Goal: Task Accomplishment & Management: Use online tool/utility

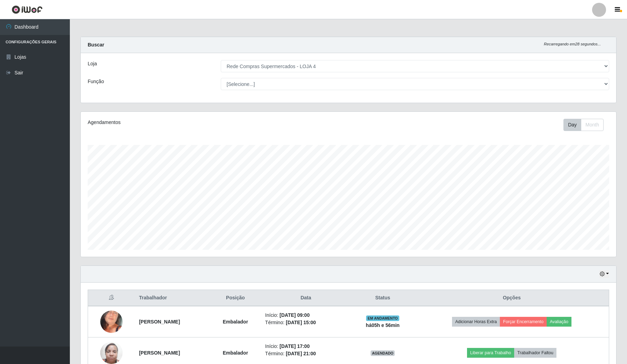
select select "159"
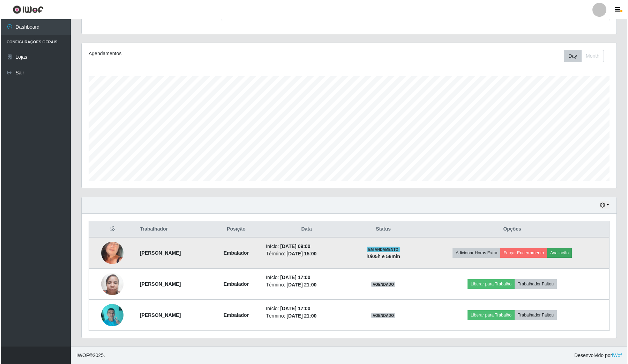
scroll to position [145, 535]
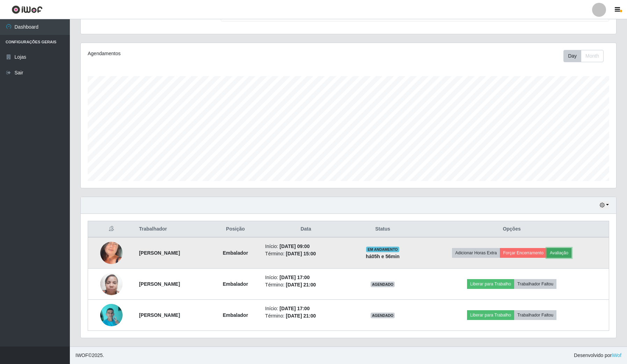
click at [570, 248] on button "Avaliação" at bounding box center [558, 253] width 25 height 10
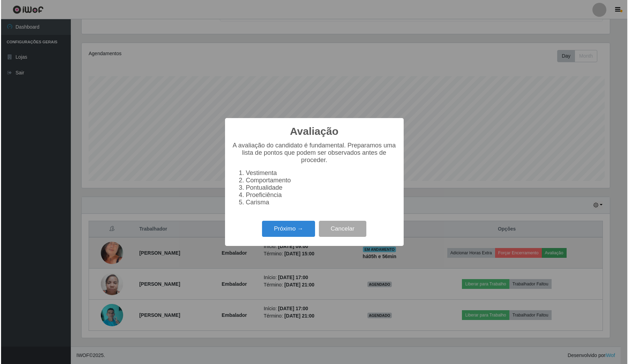
scroll to position [145, 530]
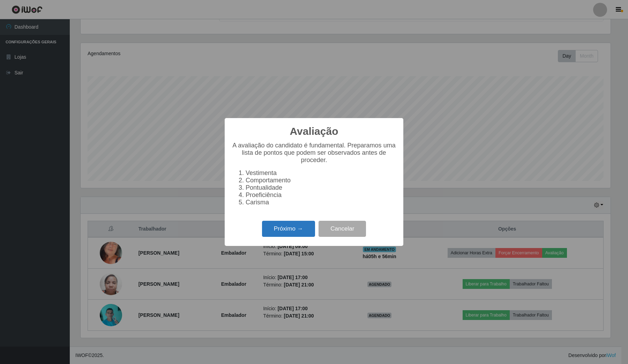
click at [278, 237] on button "Próximo →" at bounding box center [288, 229] width 53 height 16
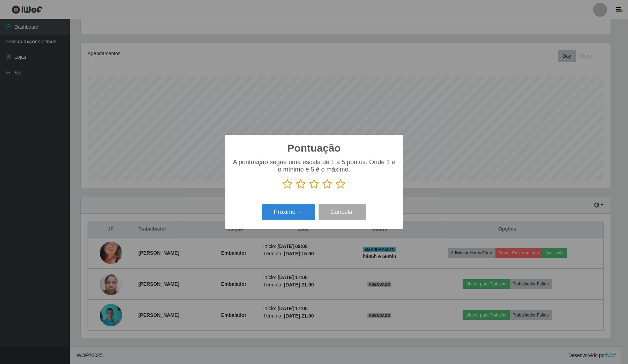
click at [339, 187] on icon at bounding box center [341, 184] width 10 height 10
click at [336, 189] on input "radio" at bounding box center [336, 189] width 0 height 0
click at [299, 215] on button "Próximo →" at bounding box center [288, 212] width 53 height 16
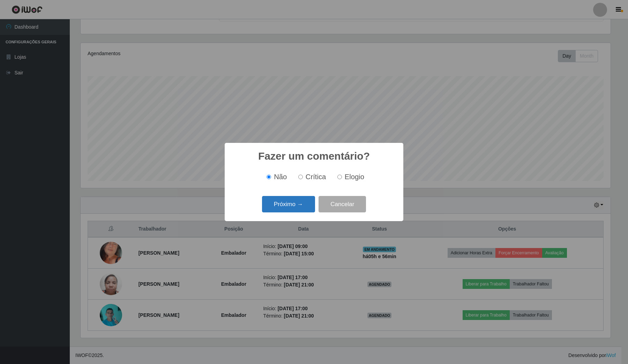
click at [297, 204] on button "Próximo →" at bounding box center [288, 204] width 53 height 16
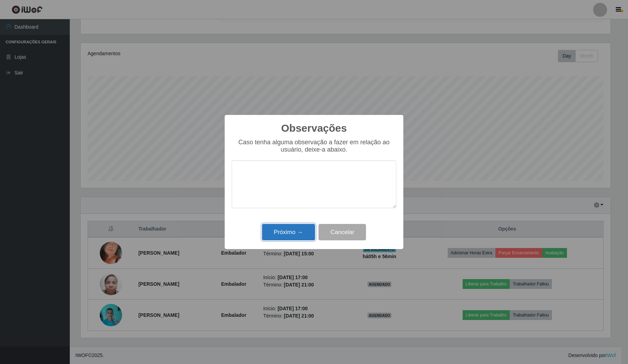
click at [277, 228] on button "Próximo →" at bounding box center [288, 232] width 53 height 16
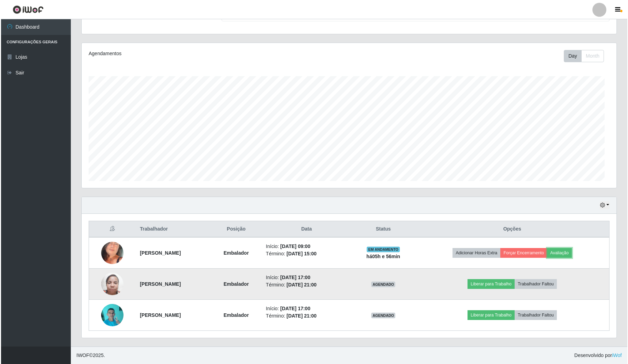
scroll to position [145, 535]
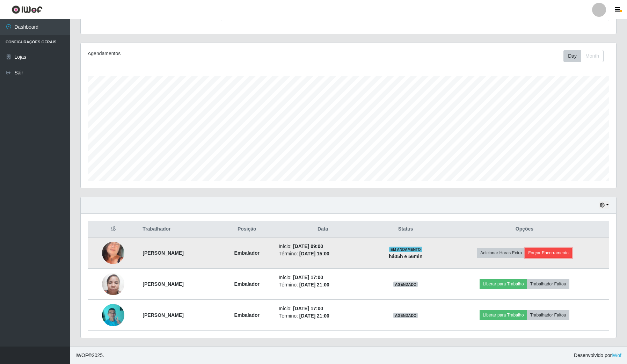
click at [546, 248] on button "Forçar Encerramento" at bounding box center [548, 253] width 47 height 10
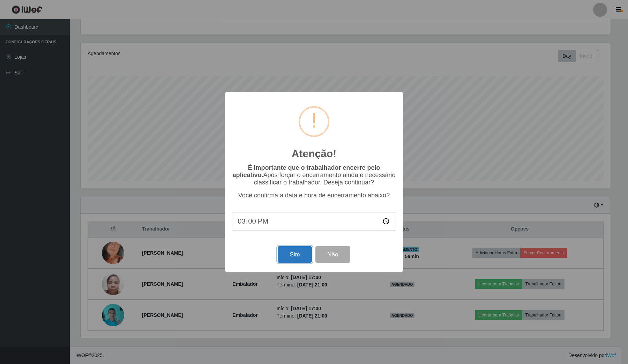
click at [290, 262] on button "Sim" at bounding box center [295, 254] width 34 height 16
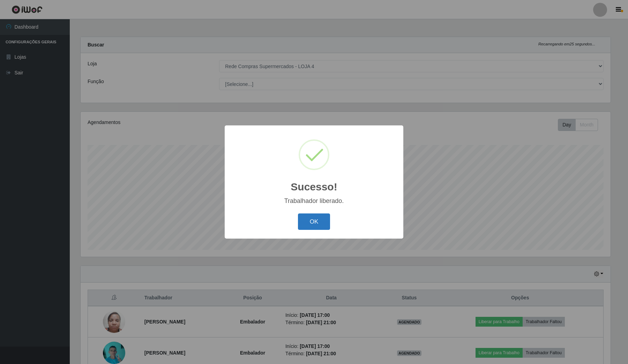
click at [315, 224] on button "OK" at bounding box center [314, 221] width 32 height 16
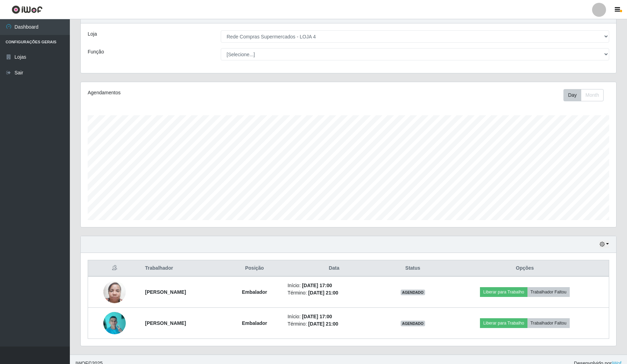
scroll to position [38, 0]
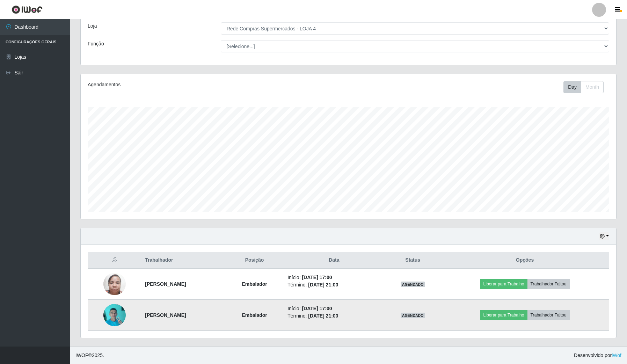
click at [110, 319] on img at bounding box center [114, 315] width 22 height 30
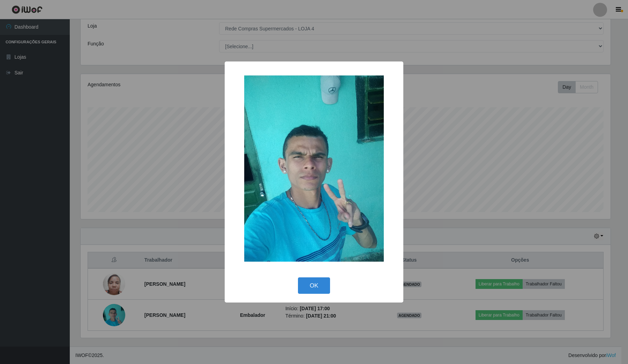
click at [158, 213] on div "× OK Cancel" at bounding box center [314, 182] width 628 height 364
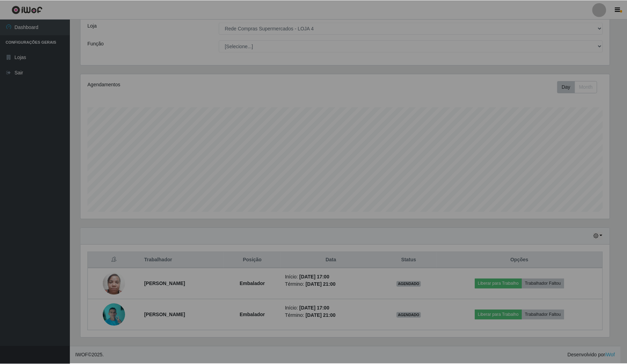
scroll to position [145, 535]
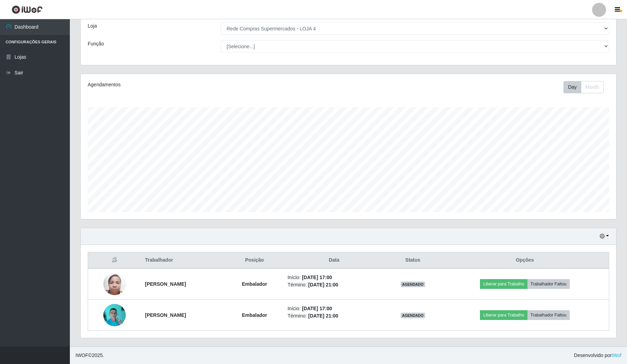
click at [622, 261] on div "Carregando... Buscar Recarregando em 22 segundos... Loja [Selecione...] Rede Co…" at bounding box center [348, 172] width 557 height 347
click at [598, 233] on div "Hoje 1 dia 3 dias 1 Semana Não encerrados" at bounding box center [348, 236] width 535 height 17
click at [594, 235] on div "Hoje 1 dia 3 dias 1 Semana Não encerrados" at bounding box center [348, 236] width 535 height 17
click at [601, 237] on icon "button" at bounding box center [601, 236] width 5 height 5
click at [572, 290] on button "1 Semana" at bounding box center [580, 293] width 55 height 15
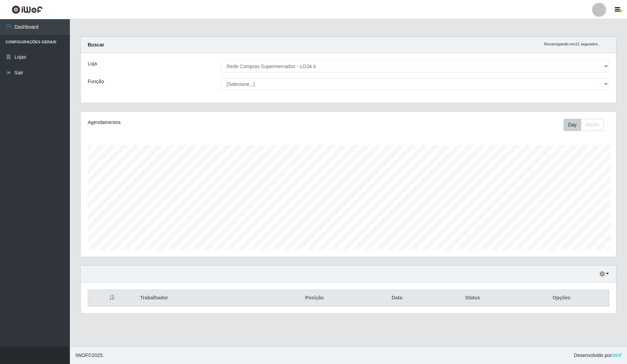
scroll to position [0, 0]
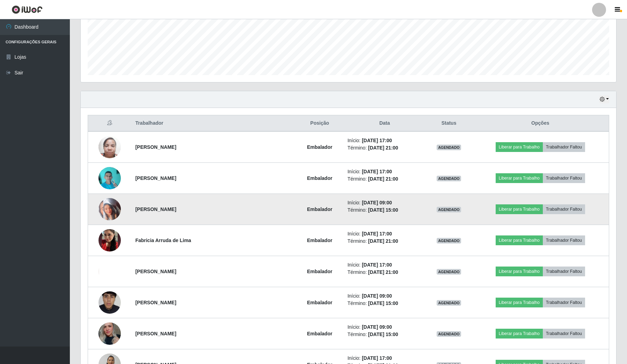
click at [104, 212] on img at bounding box center [109, 209] width 22 height 22
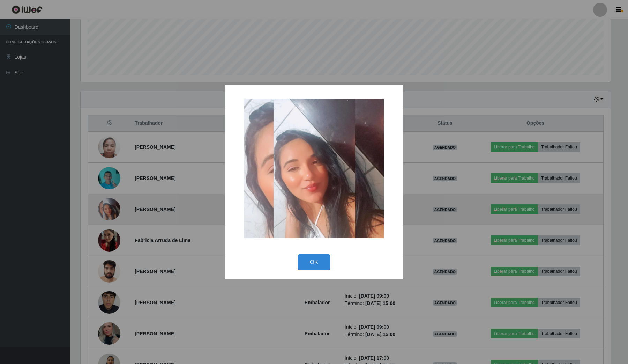
click at [104, 212] on div "× OK Cancel" at bounding box center [314, 182] width 628 height 364
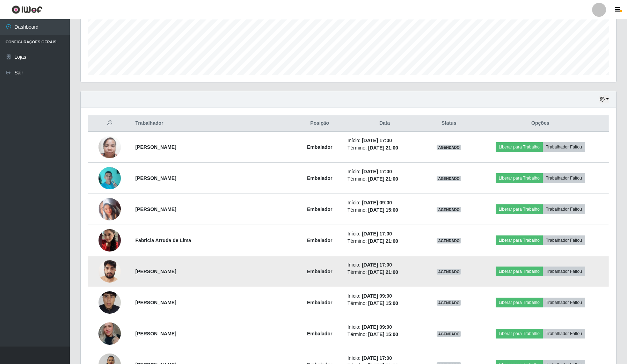
click at [107, 275] on img at bounding box center [109, 271] width 22 height 30
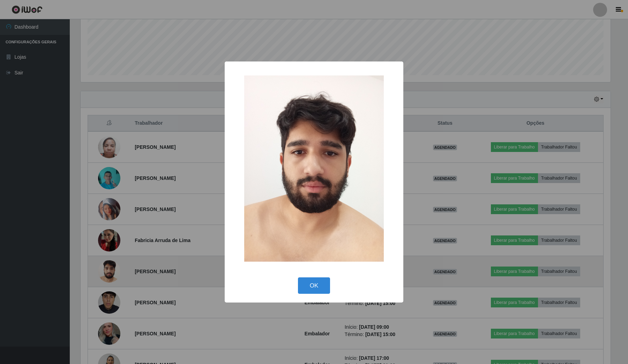
click at [107, 275] on div "× OK Cancel" at bounding box center [314, 182] width 628 height 364
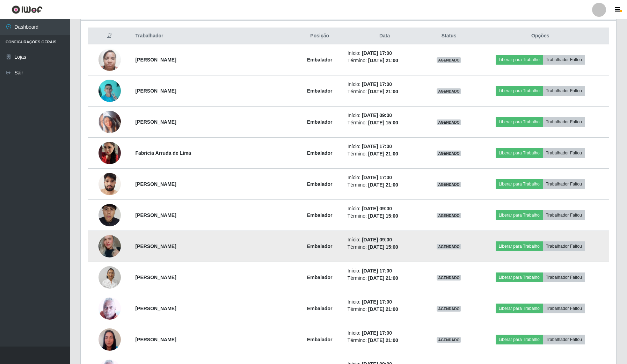
click at [115, 247] on img at bounding box center [109, 245] width 22 height 33
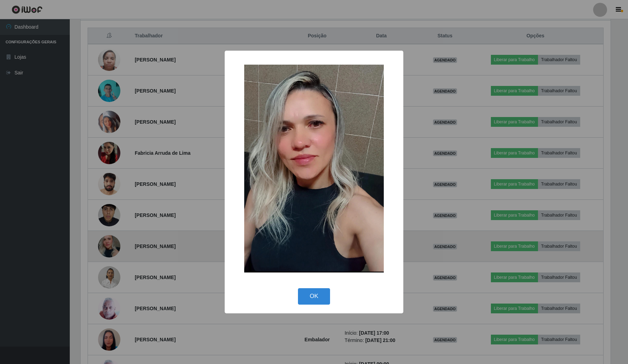
click at [115, 247] on div "× OK Cancel" at bounding box center [314, 182] width 628 height 364
